Goal: Transaction & Acquisition: Book appointment/travel/reservation

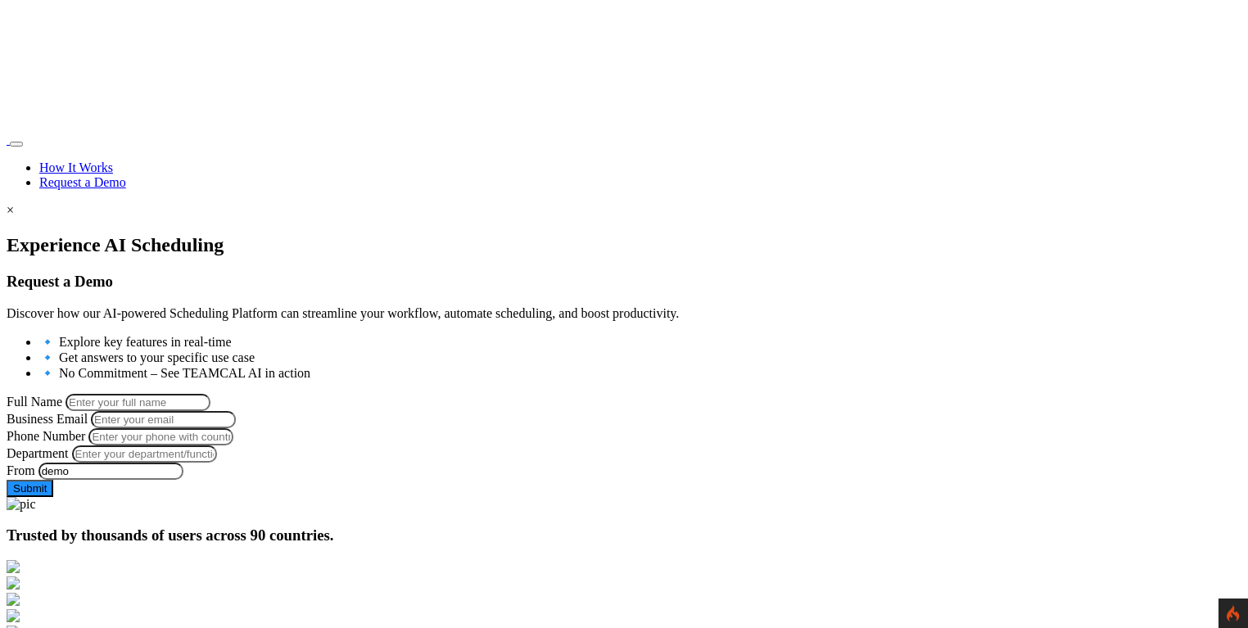
scroll to position [128, 0]
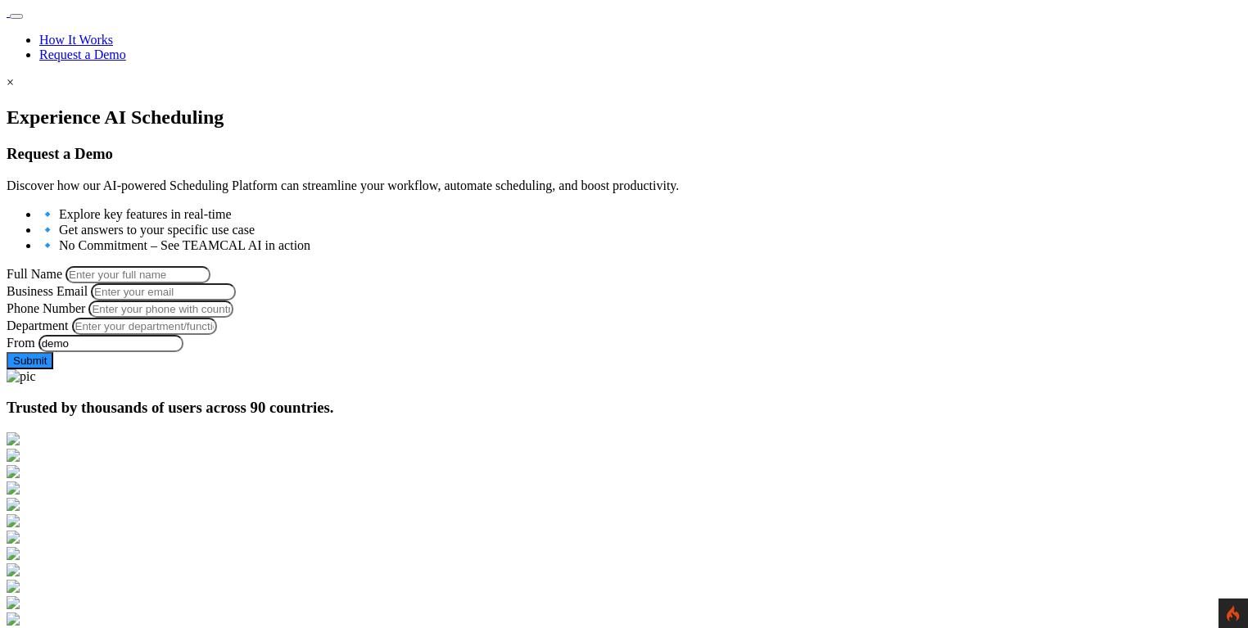
click at [233, 318] on input "Phone Number" at bounding box center [160, 308] width 145 height 17
click at [166, 106] on div at bounding box center [624, 106] width 1235 height 0
click at [233, 318] on input "Phone Number" at bounding box center [160, 308] width 145 height 17
click at [194, 369] on form "Full Name Business Email Phone Number Department From demo Leave this form fiel…" at bounding box center [624, 317] width 1235 height 103
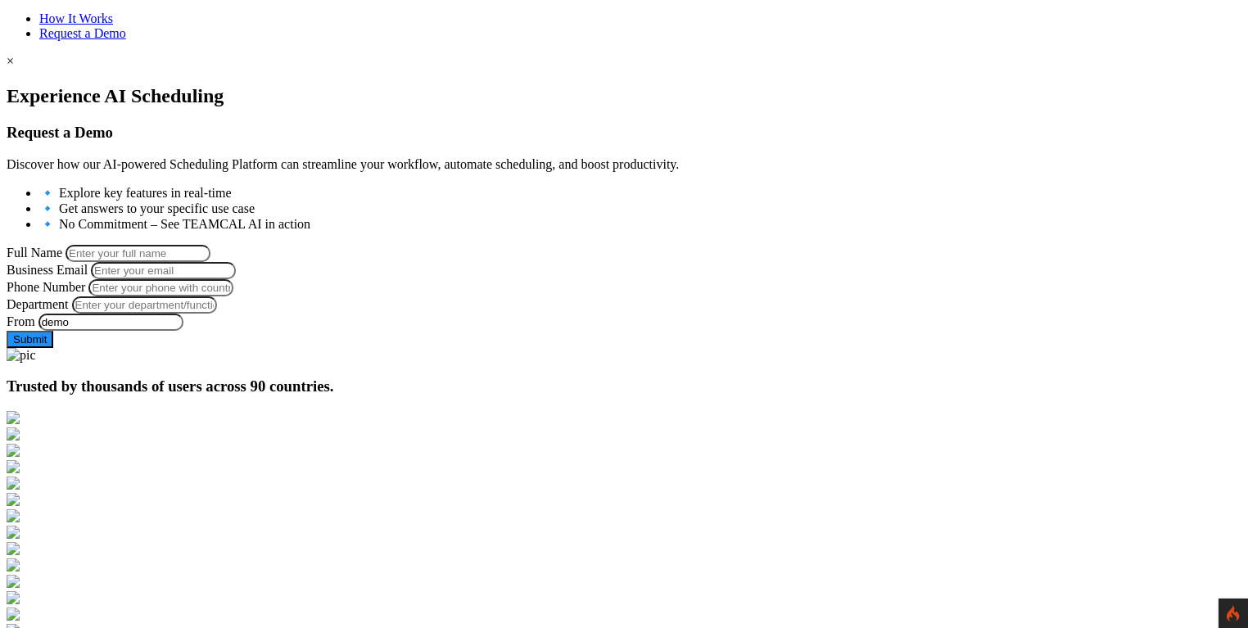
scroll to position [157, 0]
